Goal: Task Accomplishment & Management: Manage account settings

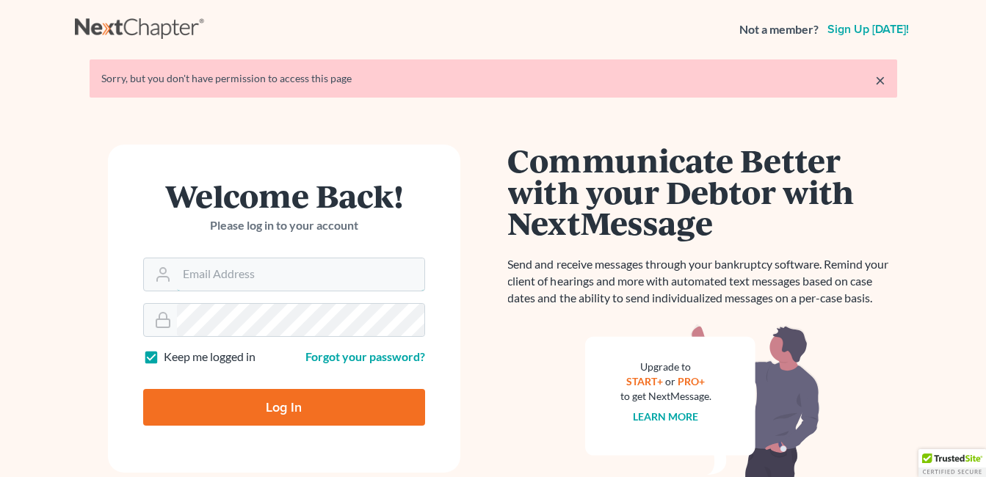
type input "govan1@bellsouth.net"
click at [304, 409] on input "Log In" at bounding box center [284, 407] width 282 height 37
type input "Thinking..."
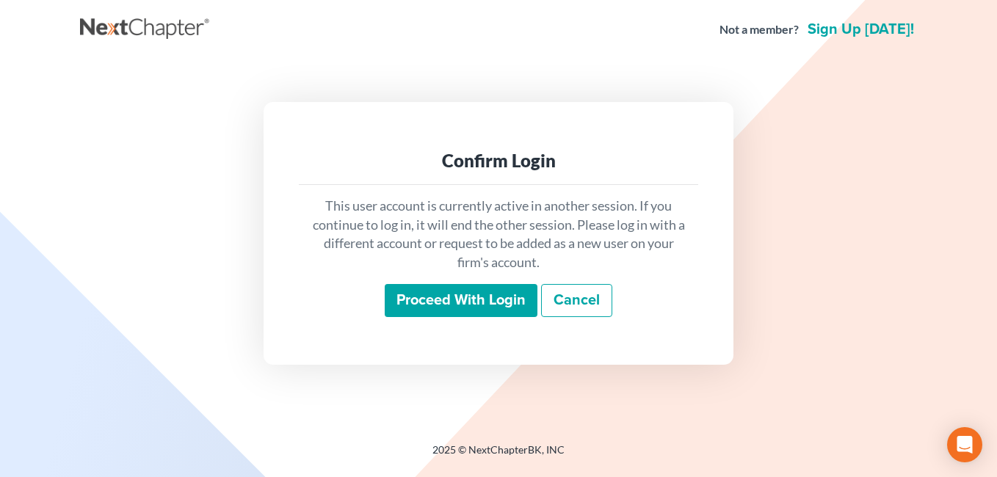
click at [427, 297] on input "Proceed with login" at bounding box center [461, 301] width 153 height 34
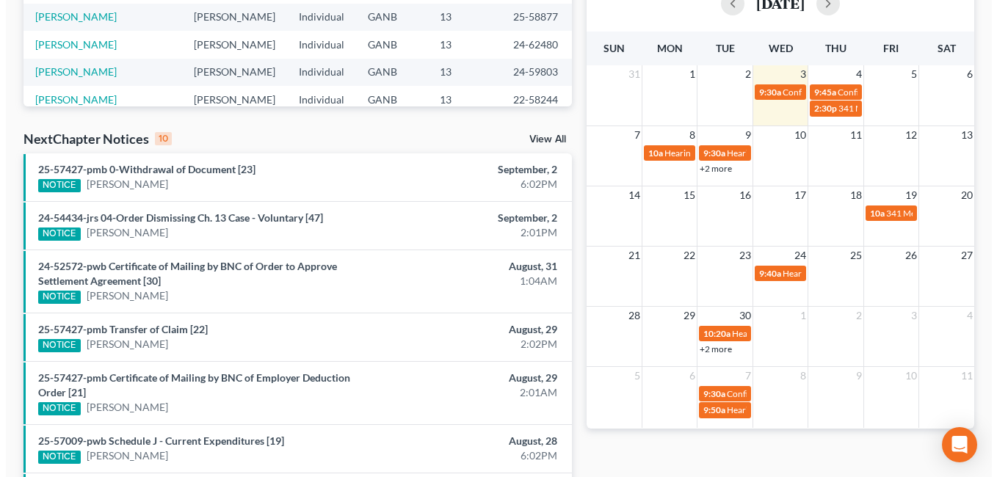
scroll to position [367, 0]
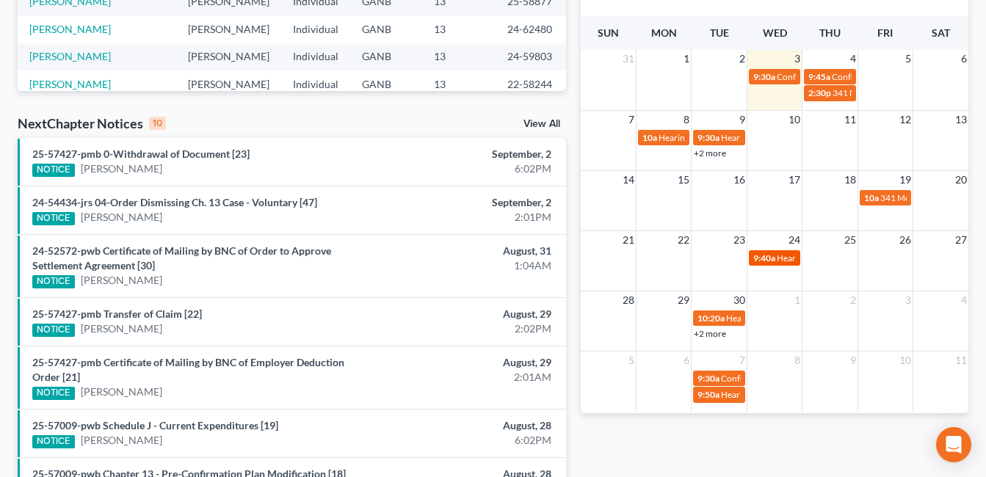
click at [781, 258] on span "Hearing for [PERSON_NAME]" at bounding box center [834, 258] width 115 height 11
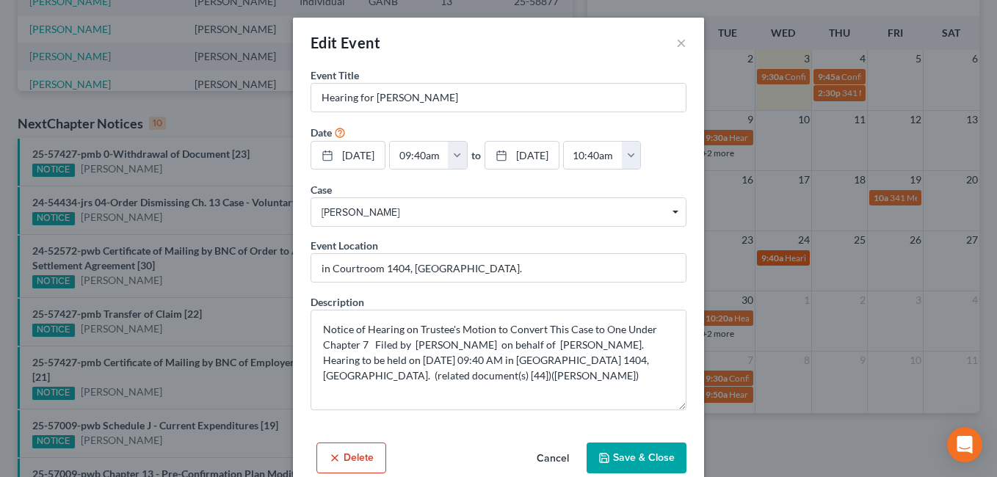
click at [781, 258] on div "Edit Event × Event Title * Hearing for [PERSON_NAME] Date [DATE] close Date [DA…" at bounding box center [498, 238] width 997 height 477
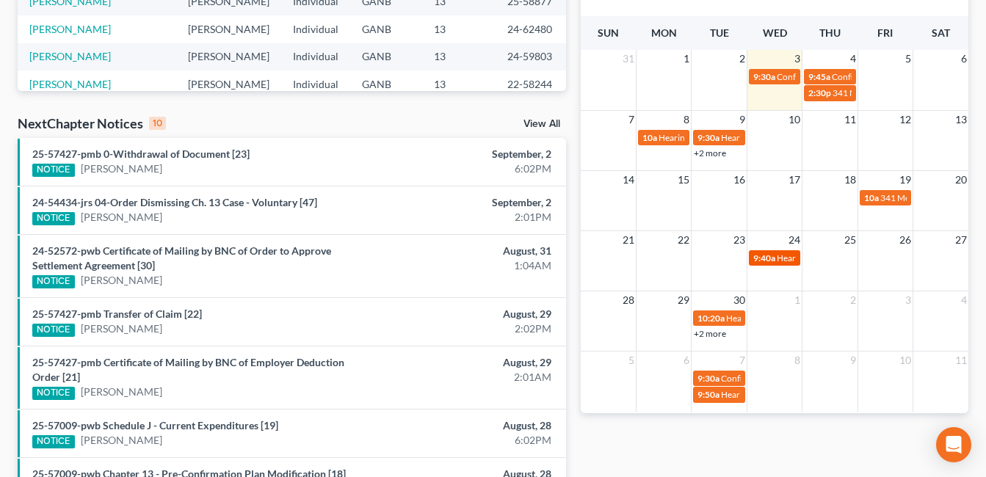
click at [783, 261] on span "Hearing for [PERSON_NAME]" at bounding box center [834, 258] width 115 height 11
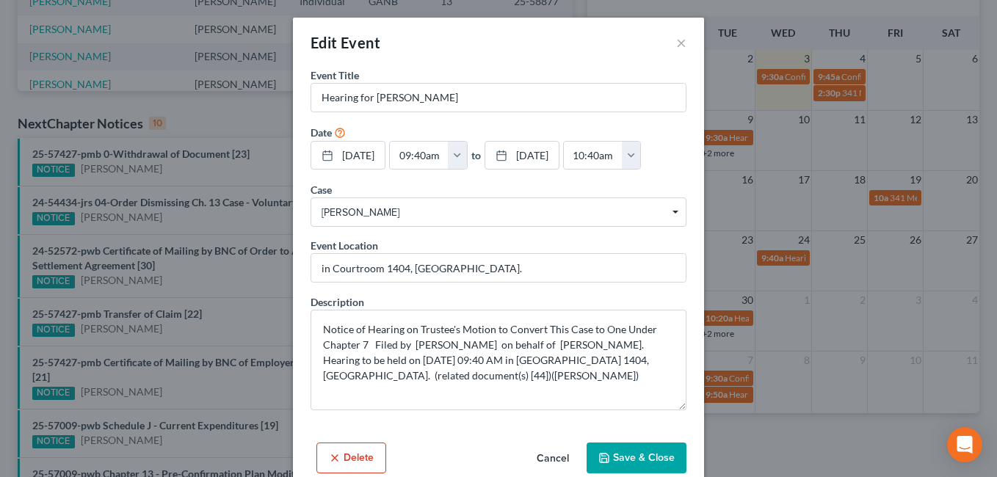
click at [452, 217] on span "[PERSON_NAME]" at bounding box center [499, 212] width 354 height 15
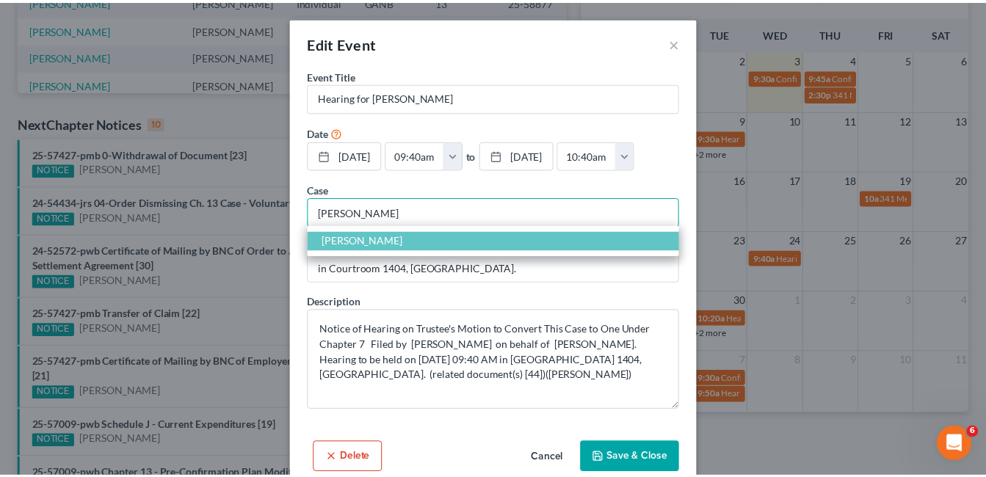
scroll to position [0, 0]
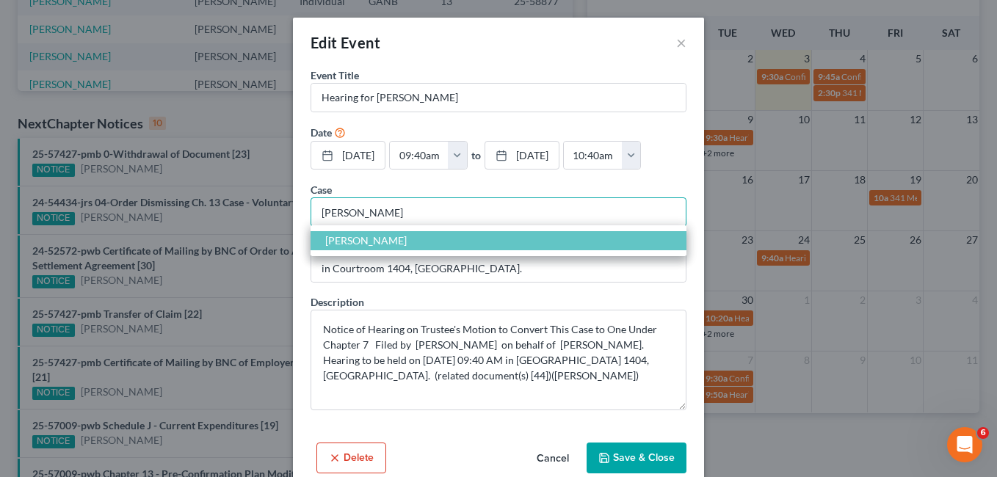
type input "[PERSON_NAME]"
click at [364, 237] on span "[PERSON_NAME]" at bounding box center [366, 240] width 82 height 12
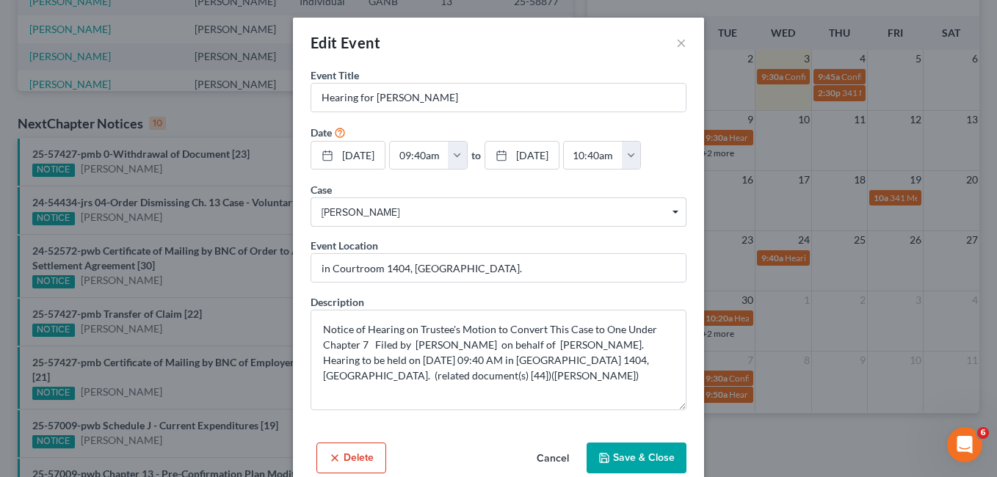
click at [637, 460] on button "Save & Close" at bounding box center [637, 458] width 100 height 31
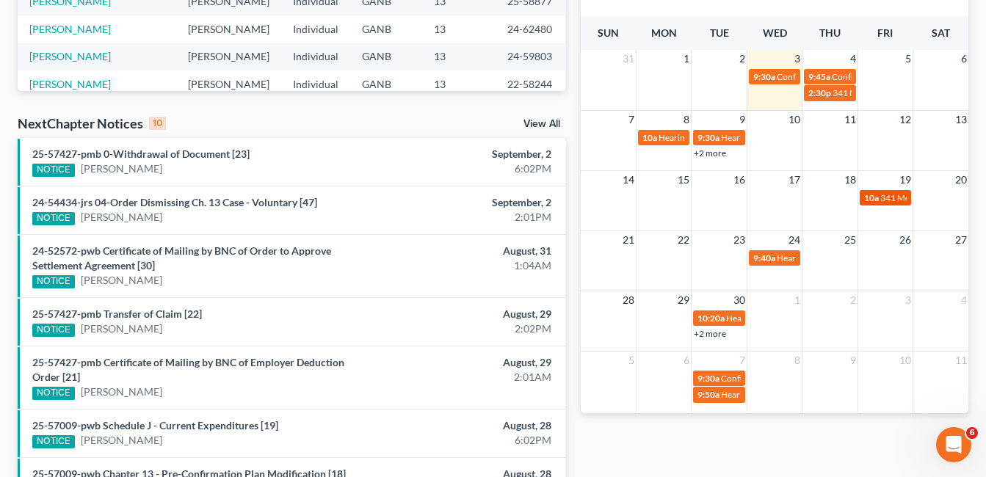
click at [886, 202] on span "341 Meeting for [PERSON_NAME]" at bounding box center [947, 197] width 132 height 11
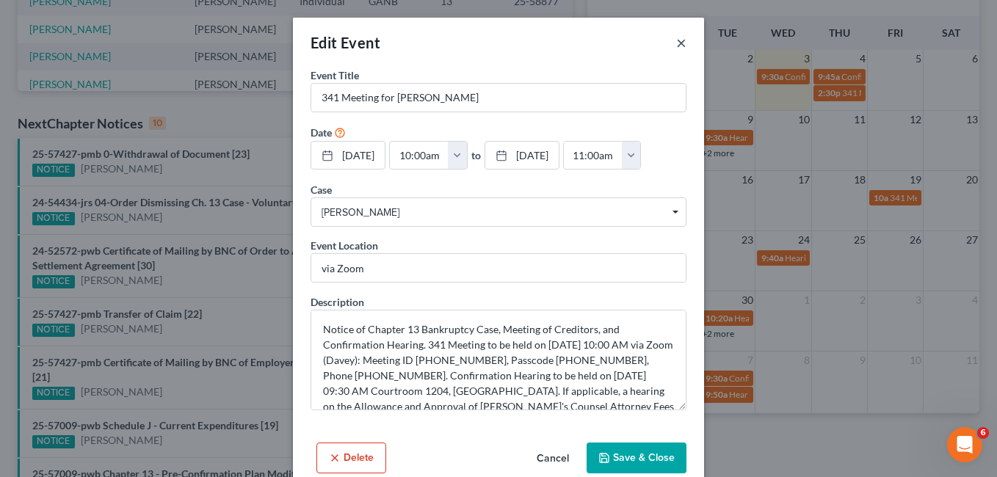
click at [676, 43] on button "×" at bounding box center [681, 43] width 10 height 18
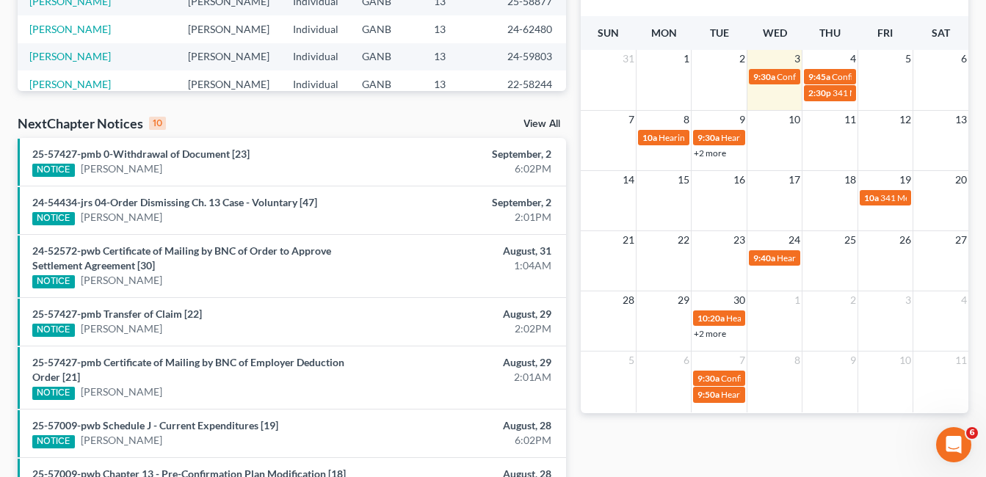
click at [717, 152] on link "+2 more" at bounding box center [710, 153] width 32 height 11
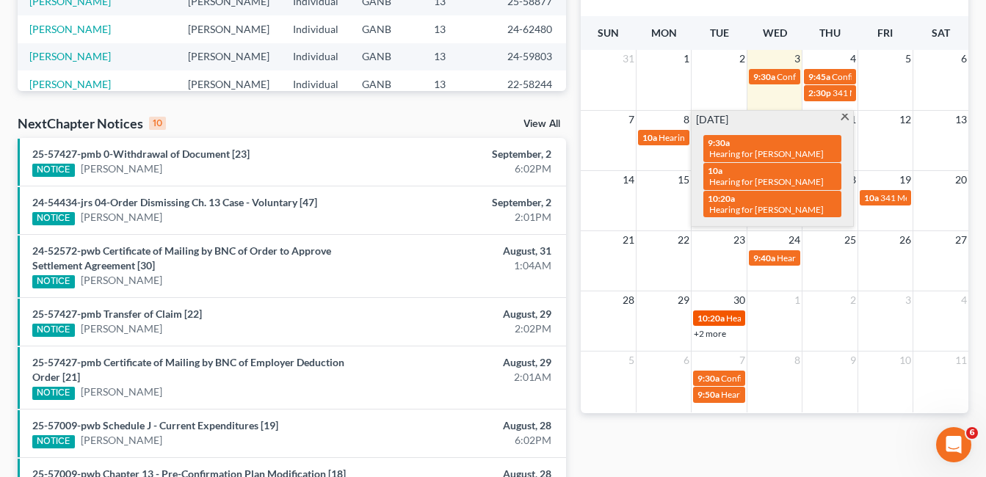
click at [723, 317] on span "10:20a" at bounding box center [711, 318] width 27 height 11
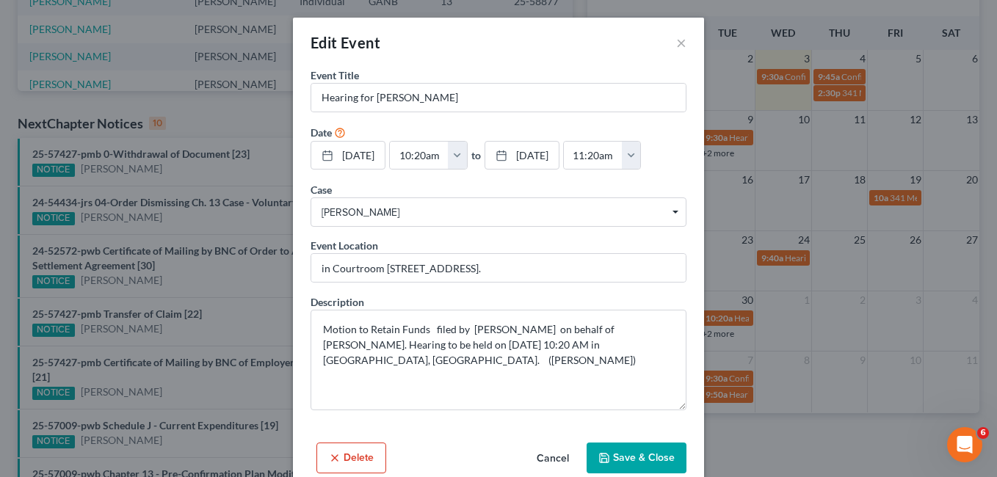
click at [625, 464] on button "Save & Close" at bounding box center [637, 458] width 100 height 31
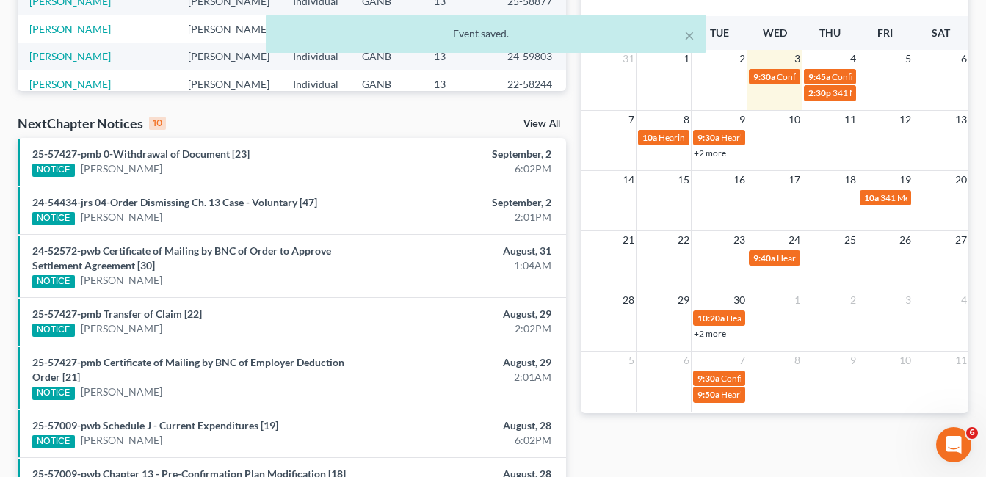
click at [715, 335] on link "+2 more" at bounding box center [710, 333] width 32 height 11
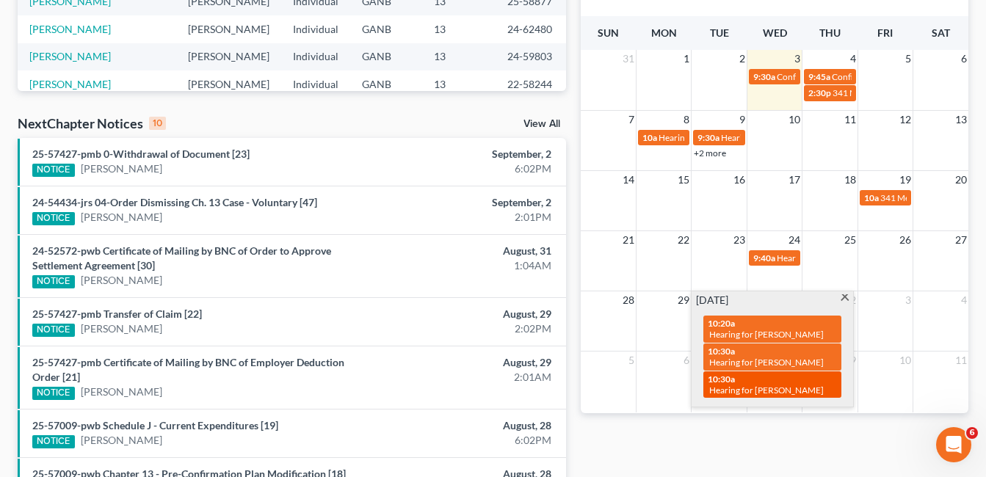
click at [801, 390] on span "Hearing for [PERSON_NAME]" at bounding box center [766, 390] width 115 height 11
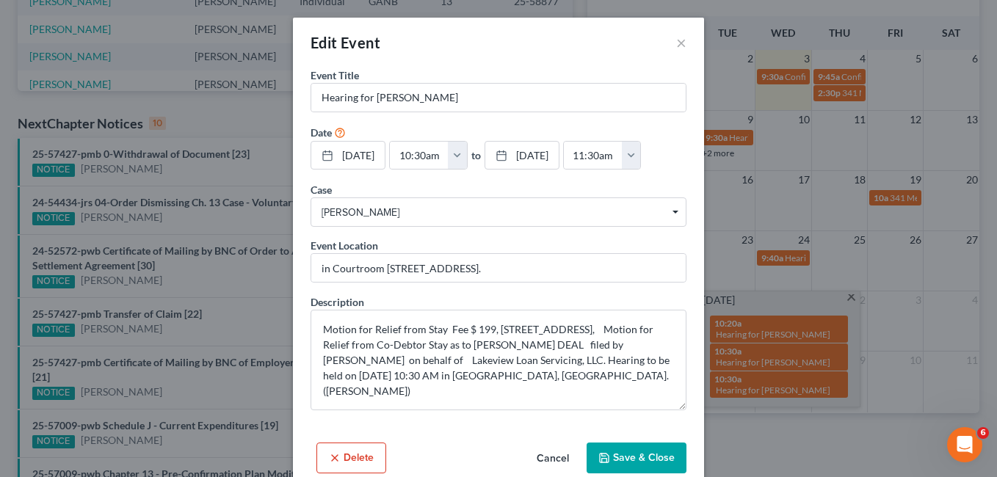
click at [625, 450] on button "Save & Close" at bounding box center [637, 458] width 100 height 31
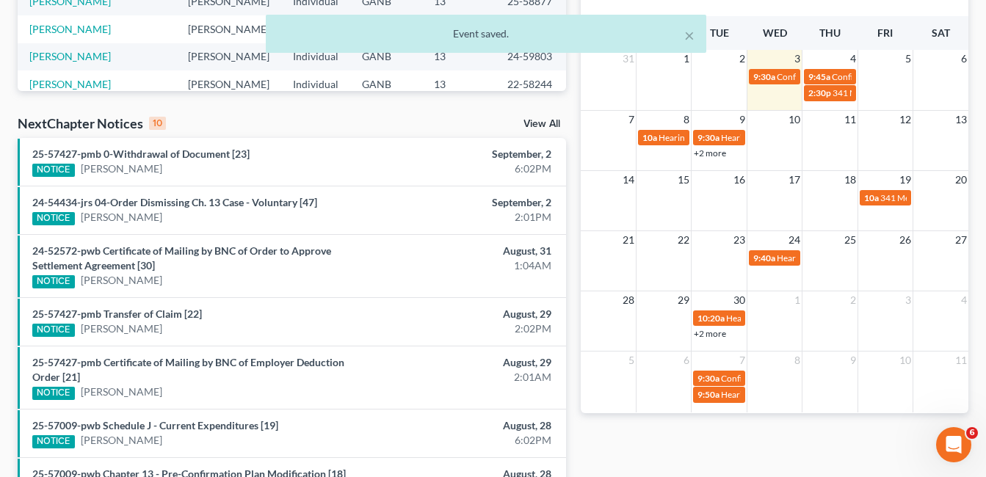
click at [720, 336] on link "+2 more" at bounding box center [710, 333] width 32 height 11
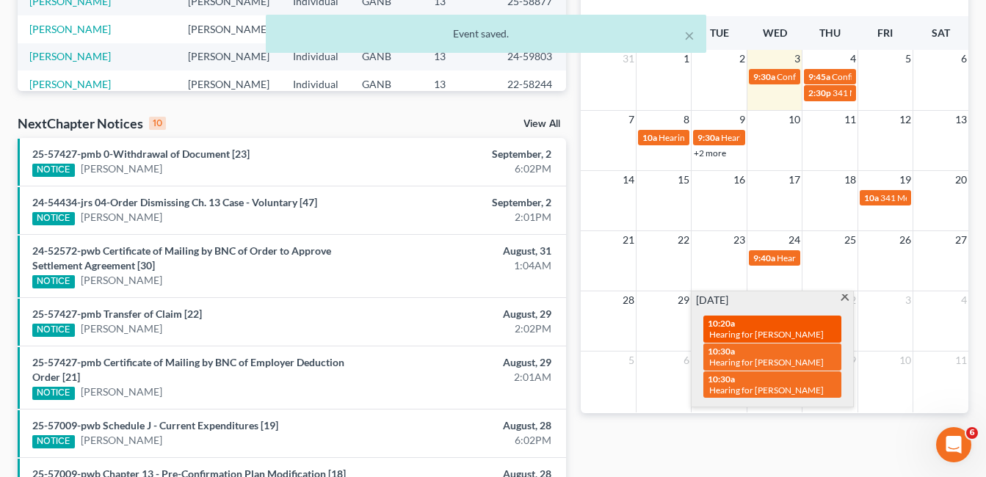
click at [795, 337] on span "Hearing for [PERSON_NAME]" at bounding box center [766, 334] width 115 height 11
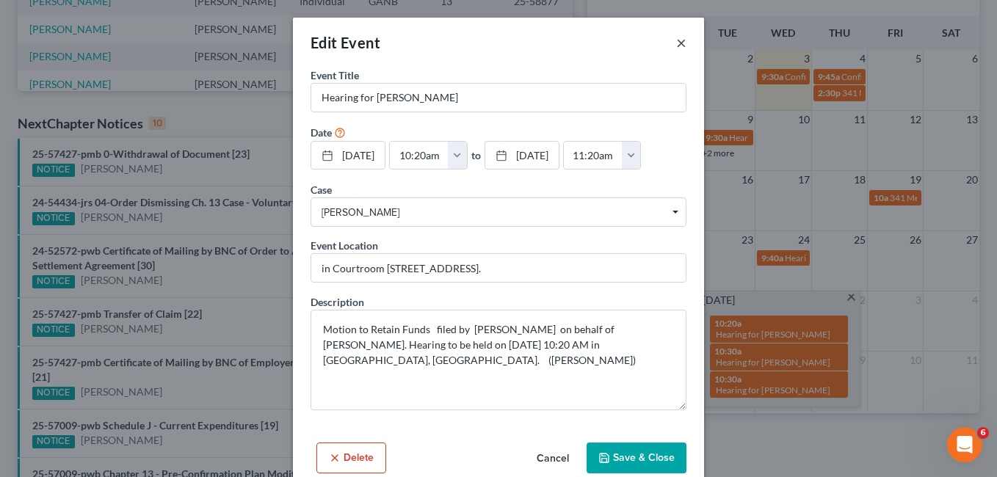
click at [679, 42] on button "×" at bounding box center [681, 43] width 10 height 18
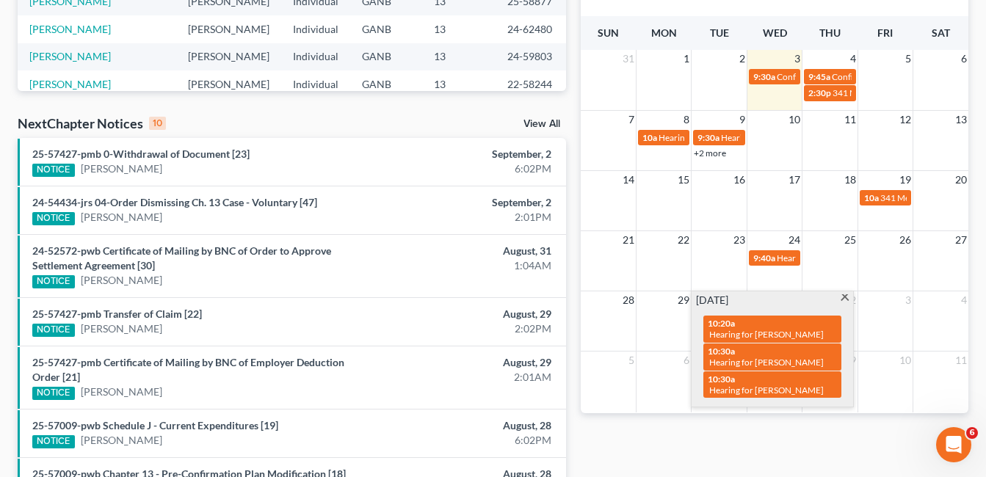
click at [845, 296] on span at bounding box center [844, 300] width 11 height 10
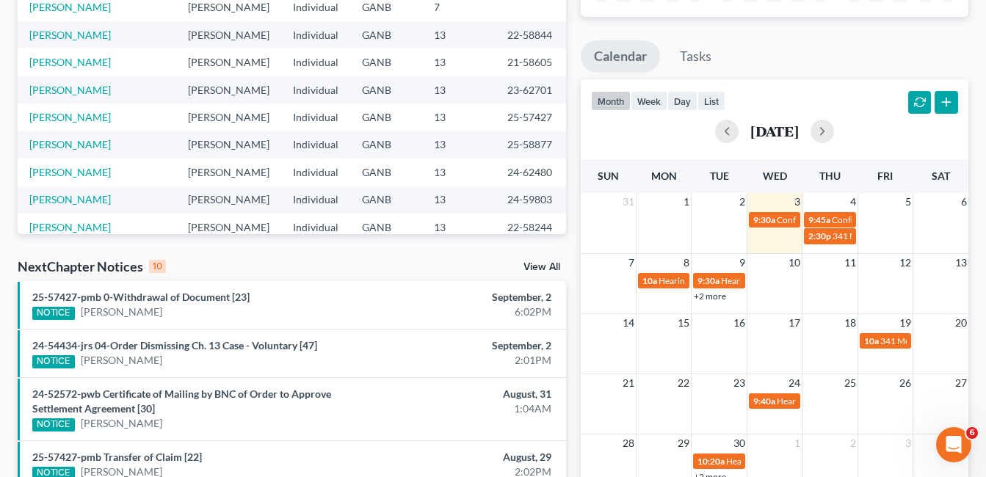
scroll to position [220, 0]
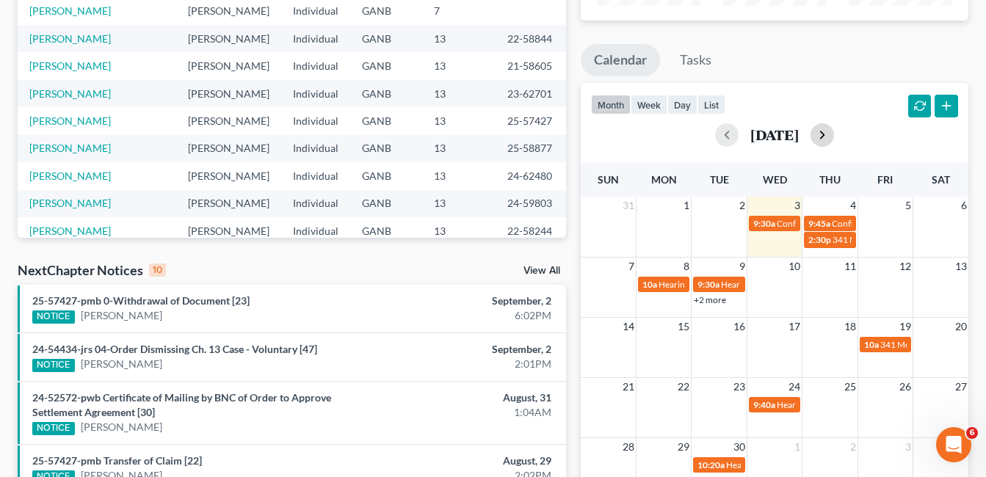
click at [834, 131] on button "button" at bounding box center [823, 135] width 24 height 24
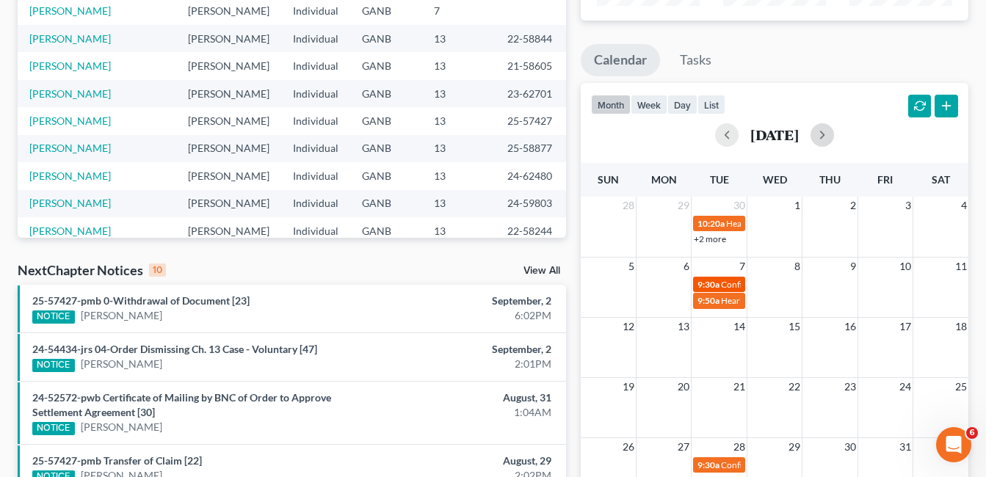
click at [724, 285] on span "Confirmation Hearing for [PERSON_NAME]" at bounding box center [805, 284] width 168 height 11
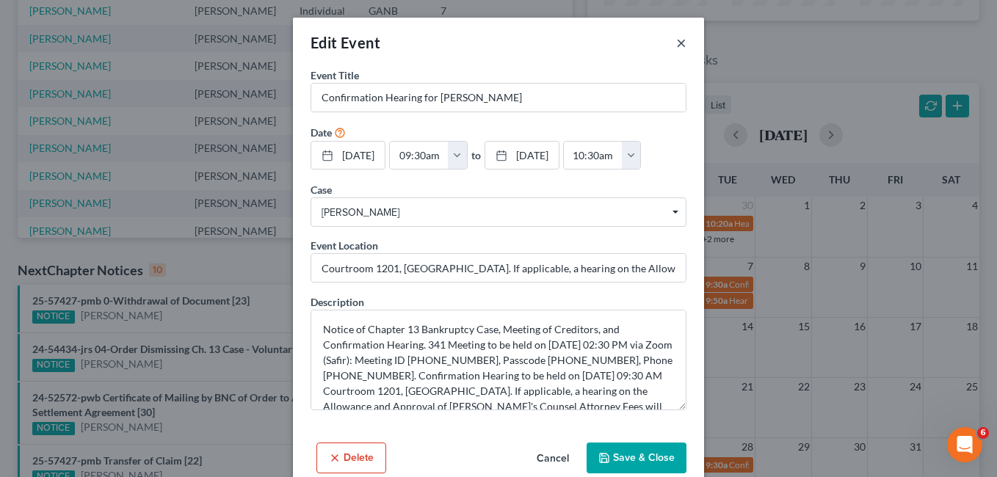
click at [677, 41] on button "×" at bounding box center [681, 43] width 10 height 18
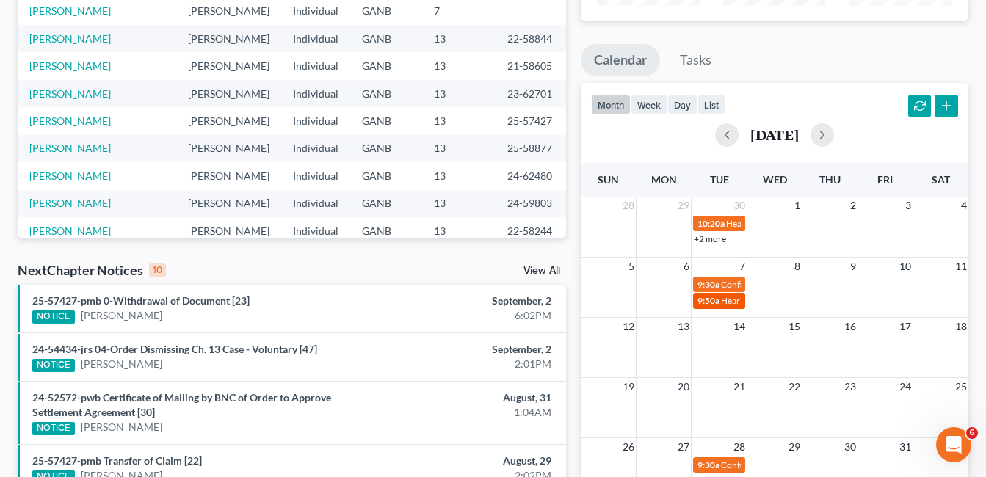
click at [732, 302] on span "Hearing for [PERSON_NAME]" at bounding box center [778, 300] width 115 height 11
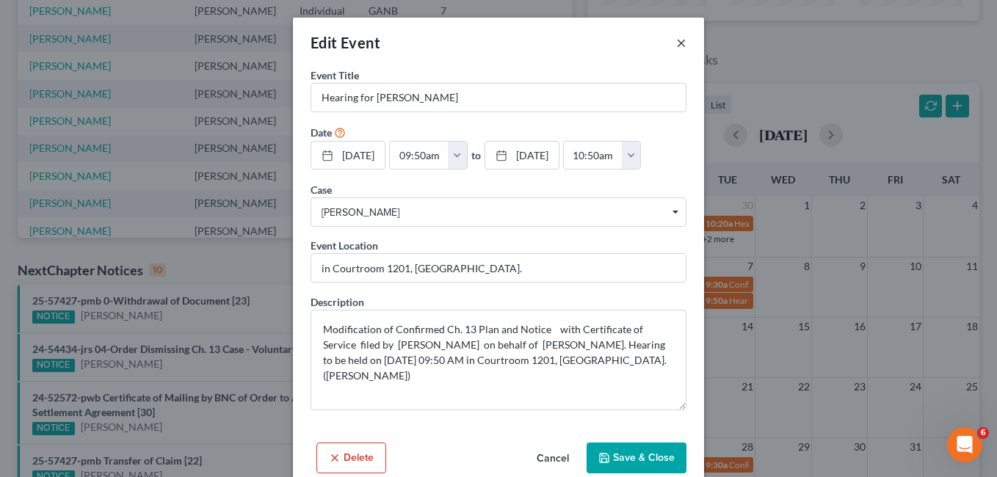
click at [679, 43] on button "×" at bounding box center [681, 43] width 10 height 18
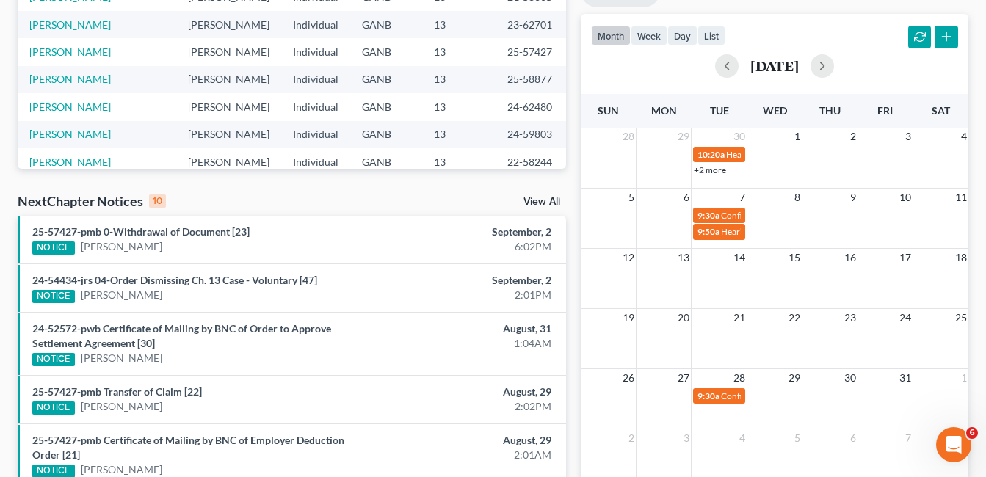
scroll to position [294, 0]
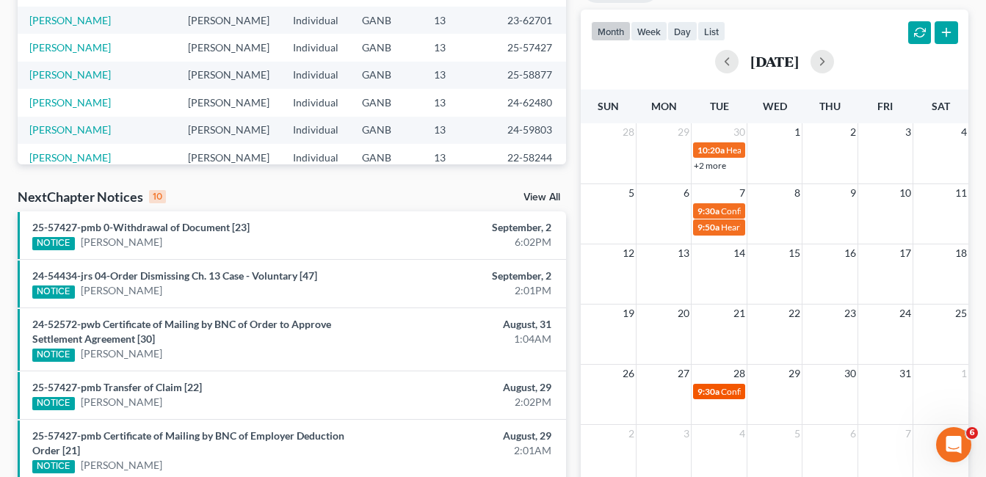
click at [725, 394] on span "Confirmation Hearing for [PERSON_NAME]" at bounding box center [805, 391] width 168 height 11
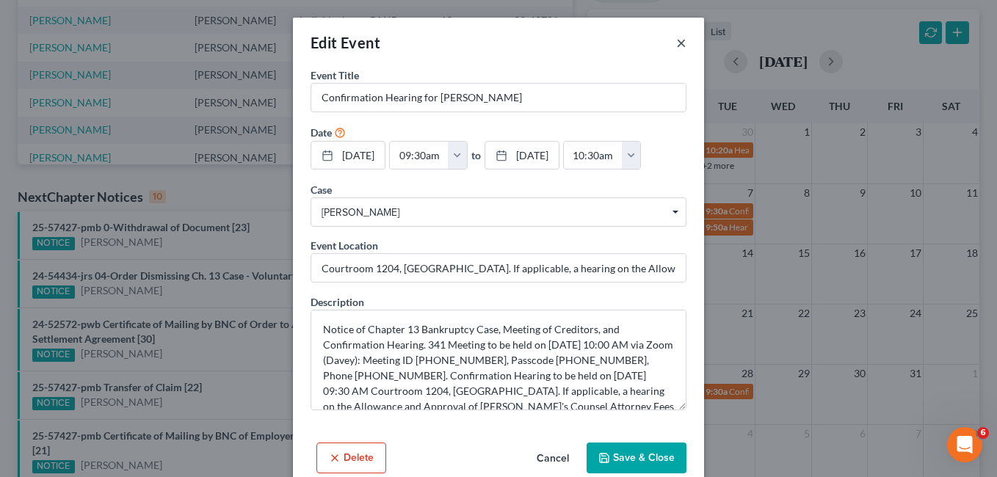
click at [677, 42] on button "×" at bounding box center [681, 43] width 10 height 18
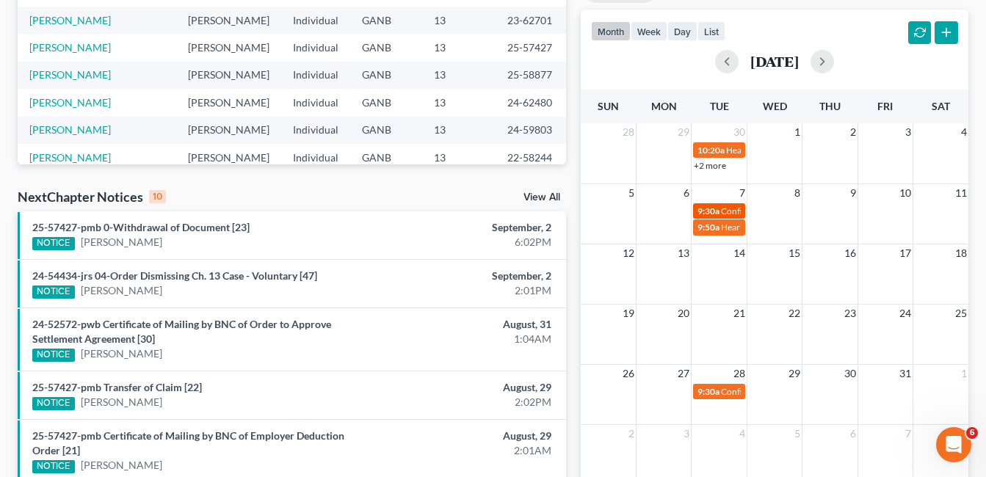
click at [709, 211] on span "9:30a" at bounding box center [709, 211] width 22 height 11
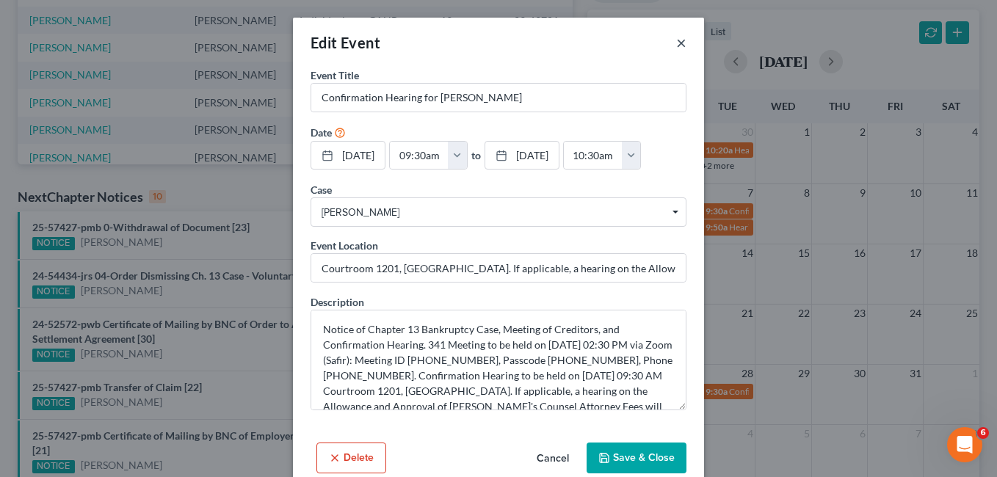
click at [676, 43] on button "×" at bounding box center [681, 43] width 10 height 18
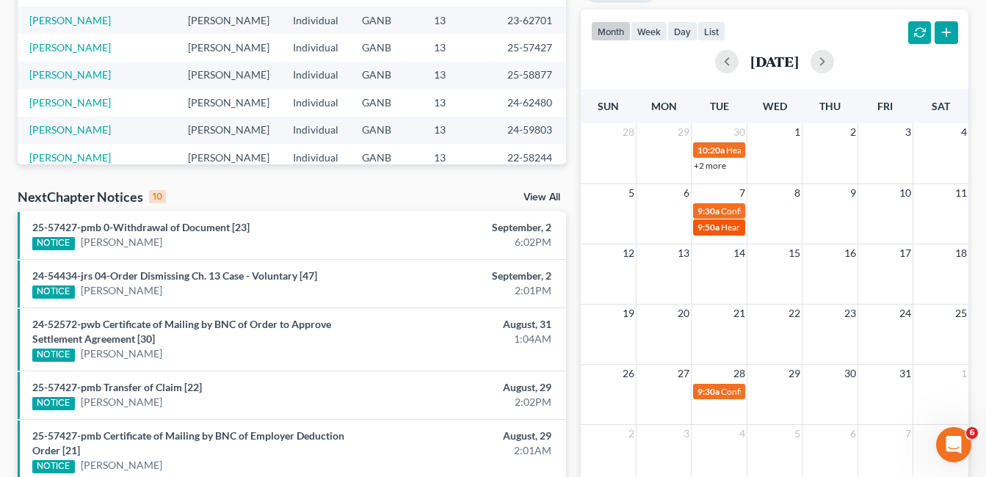
click at [737, 229] on span "Hearing for [PERSON_NAME]" at bounding box center [778, 227] width 115 height 11
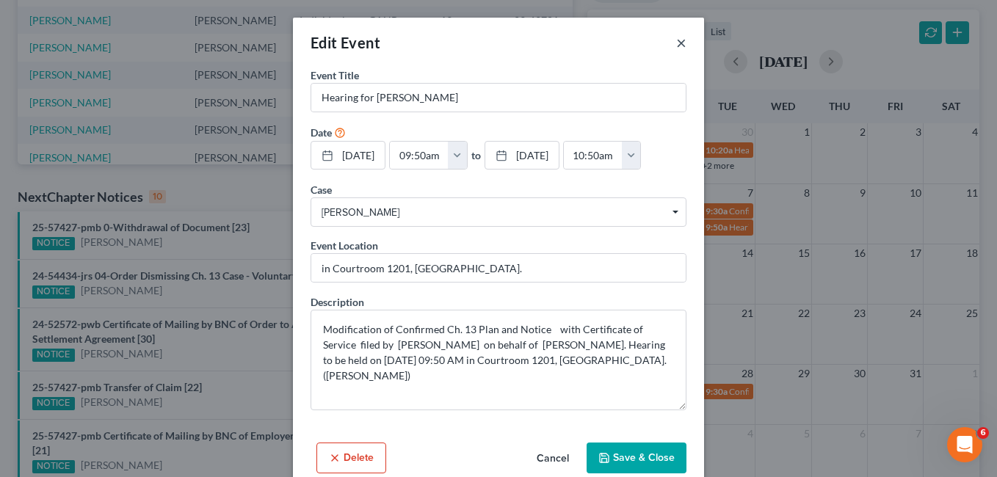
click at [676, 40] on button "×" at bounding box center [681, 43] width 10 height 18
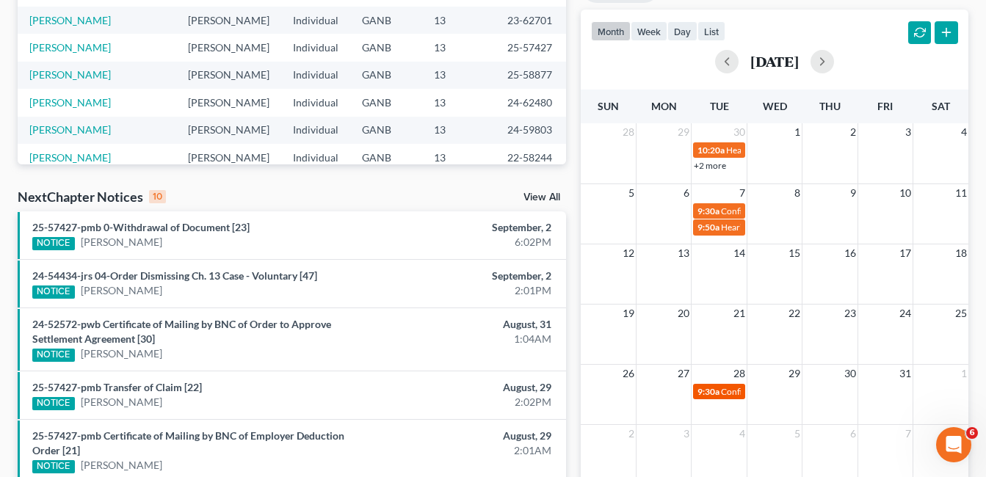
click at [727, 394] on span "Confirmation Hearing for [PERSON_NAME]" at bounding box center [805, 391] width 168 height 11
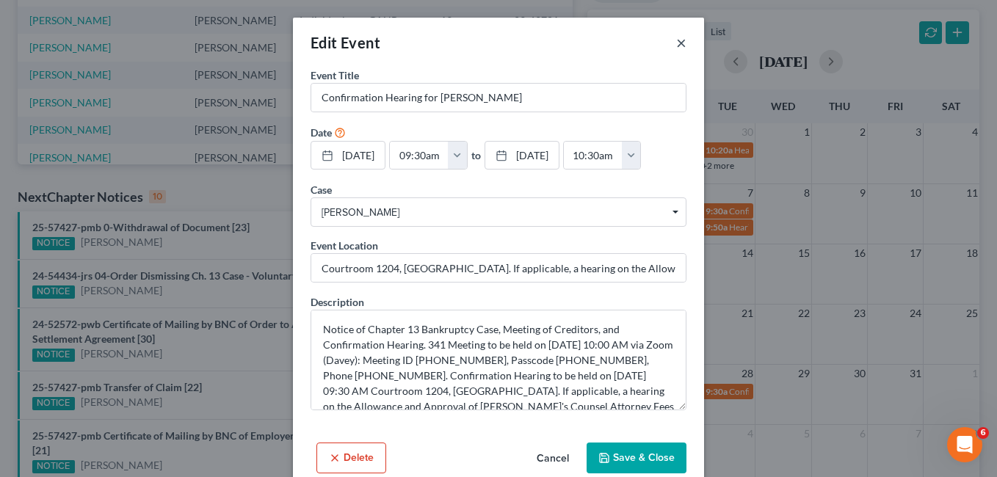
click at [676, 43] on button "×" at bounding box center [681, 43] width 10 height 18
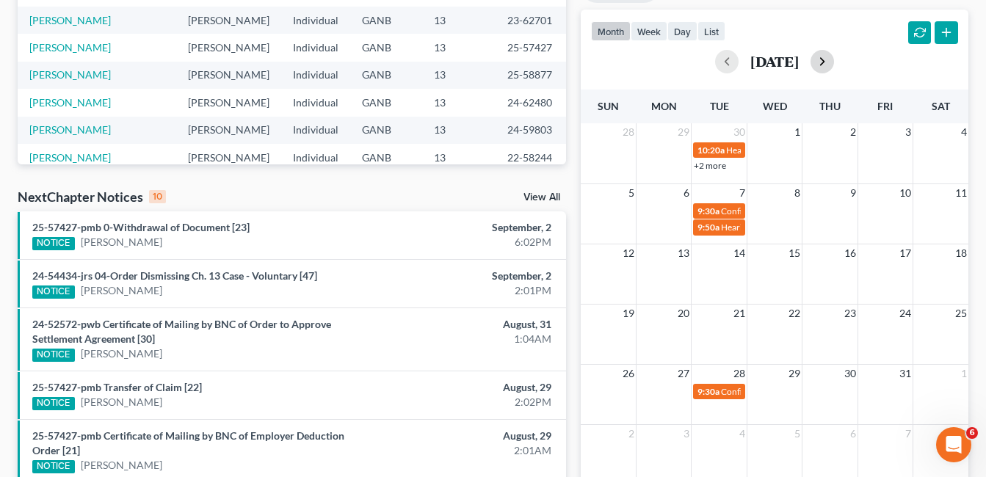
click at [834, 56] on button "button" at bounding box center [823, 62] width 24 height 24
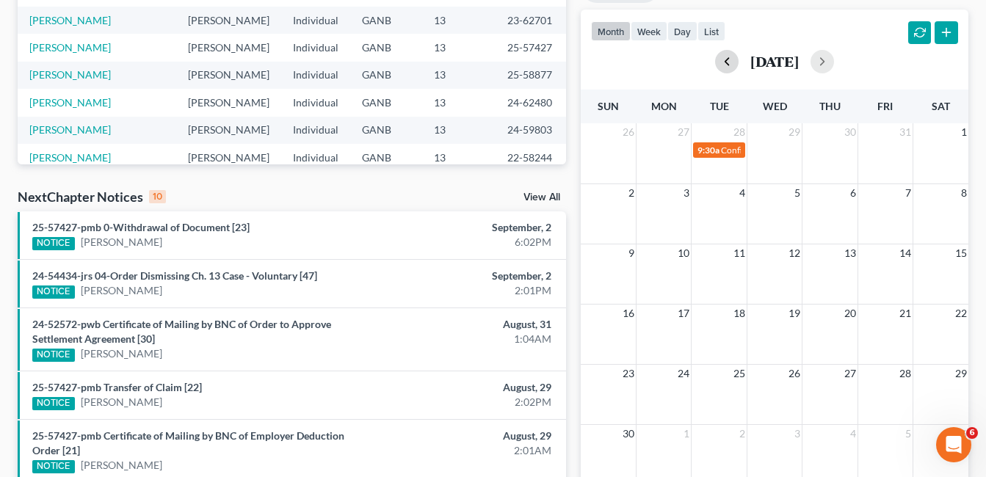
click at [715, 62] on button "button" at bounding box center [727, 62] width 24 height 24
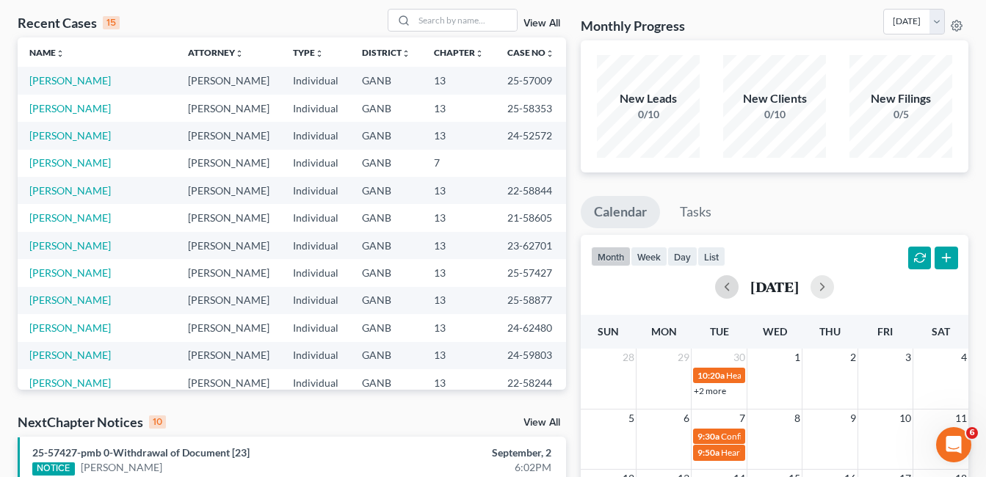
scroll to position [0, 0]
